Goal: Transaction & Acquisition: Purchase product/service

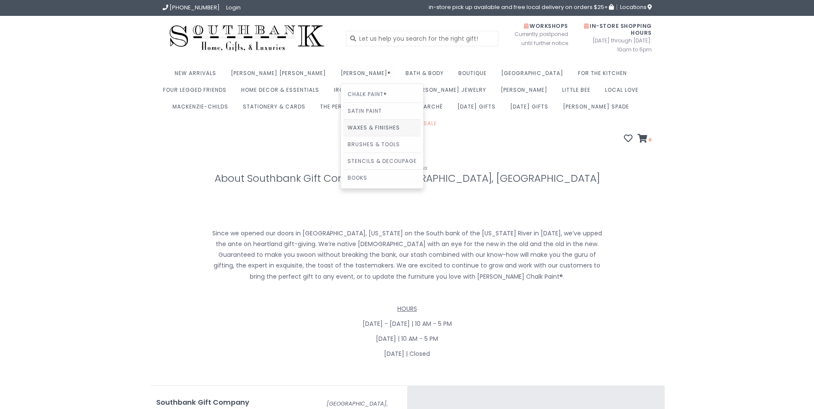
click at [343, 130] on link "Waxes & Finishes" at bounding box center [382, 128] width 78 height 16
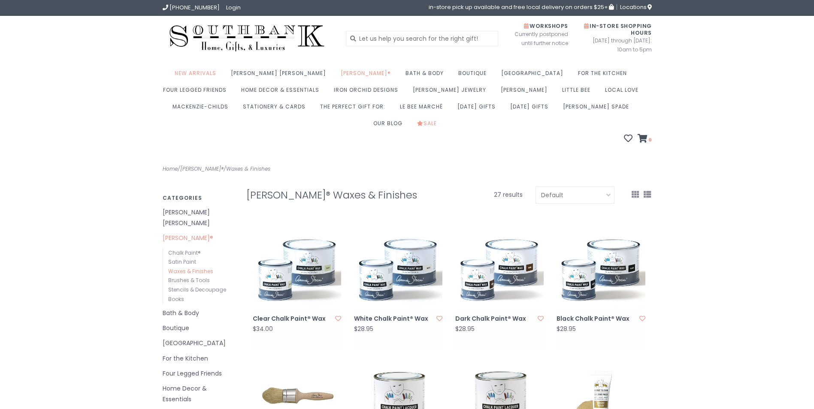
click at [576, 314] on link "Black Chalk Paint® Wax" at bounding box center [596, 319] width 80 height 11
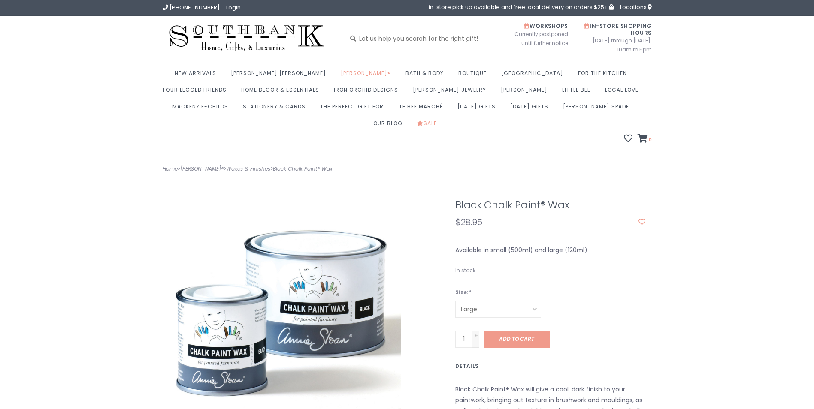
click at [530, 301] on select "Large Small" at bounding box center [498, 309] width 86 height 17
select select "Small"
click at [455, 301] on select "Large Small" at bounding box center [498, 309] width 86 height 17
